Goal: Task Accomplishment & Management: Manage account settings

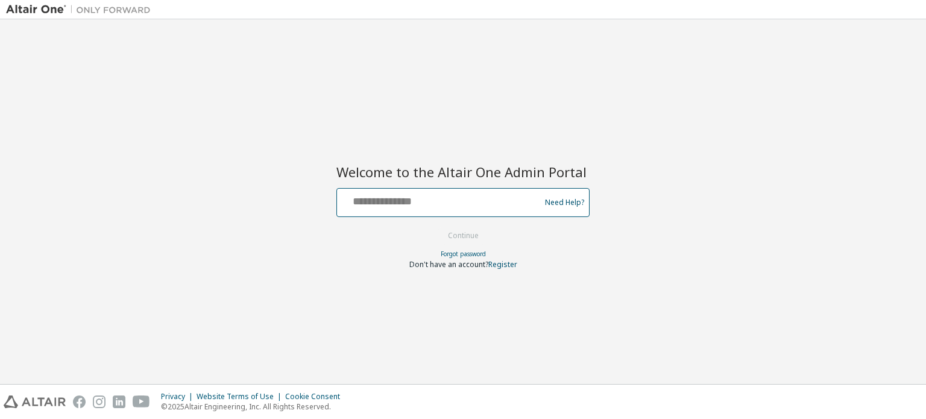
click at [403, 207] on input "text" at bounding box center [440, 199] width 197 height 17
type input "**********"
